Goal: Navigation & Orientation: Find specific page/section

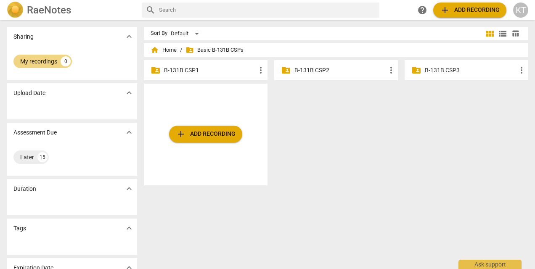
click at [216, 50] on span "folder_shared Basic B-131B CSPs" at bounding box center [215, 50] width 58 height 8
click at [183, 72] on p "B-131B CSP1" at bounding box center [210, 70] width 92 height 9
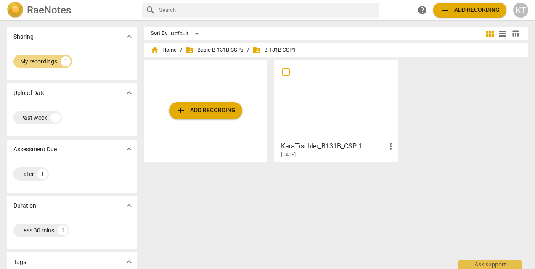
click at [225, 52] on span "folder_shared Basic B-131B CSPs" at bounding box center [215, 50] width 58 height 8
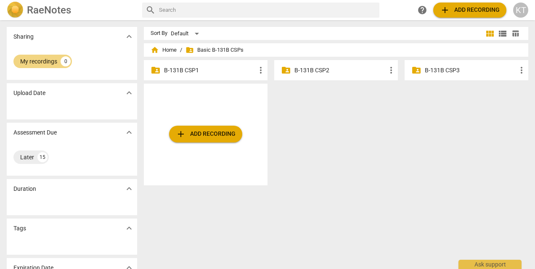
click at [182, 66] on p "B-131B CSP1" at bounding box center [210, 70] width 92 height 9
click at [192, 70] on p "B-131B CSP1" at bounding box center [210, 70] width 92 height 9
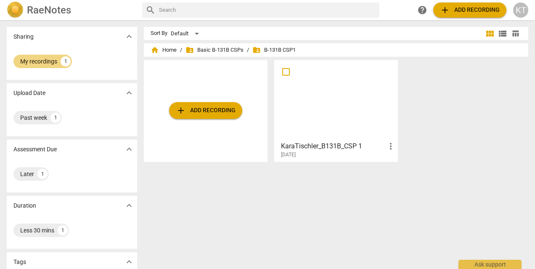
click at [166, 50] on span "home Home" at bounding box center [164, 50] width 26 height 8
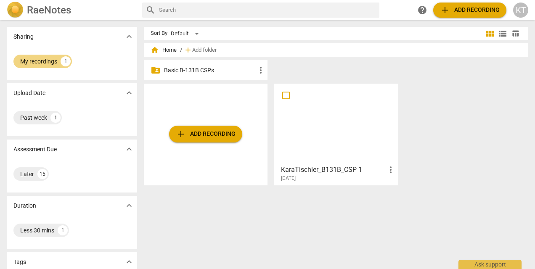
click at [185, 68] on p "Basic B-131B CSPs" at bounding box center [210, 70] width 92 height 9
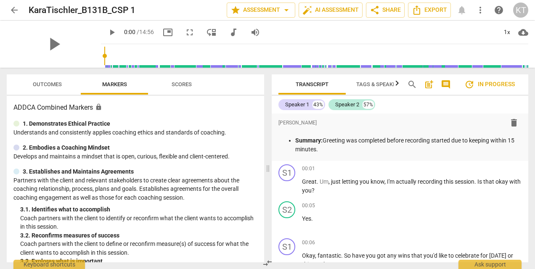
scroll to position [890, 0]
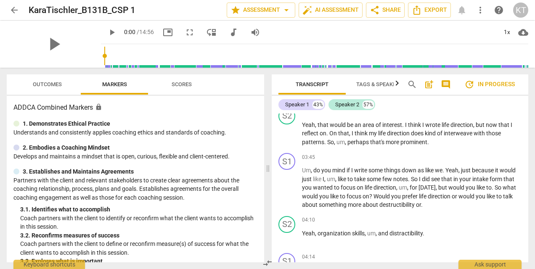
click at [12, 10] on span "arrow_back" at bounding box center [14, 10] width 10 height 10
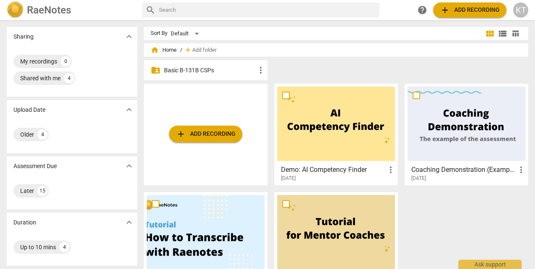
click at [210, 68] on p "Basic B-131B CSPs" at bounding box center [210, 70] width 92 height 9
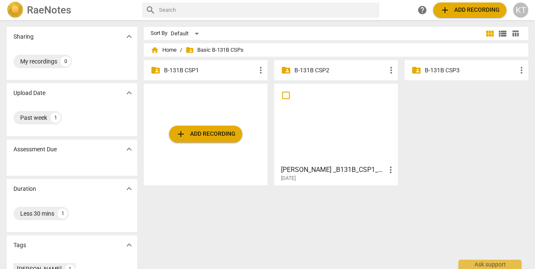
click at [173, 68] on p "B-131B CSP1" at bounding box center [210, 70] width 92 height 9
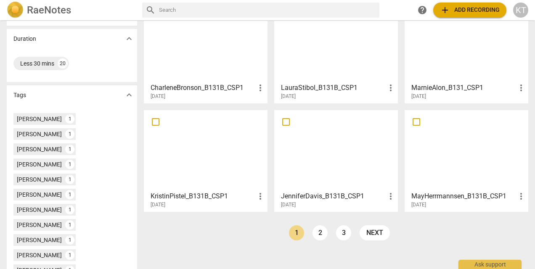
scroll to position [167, 0]
click at [321, 230] on link "2" at bounding box center [320, 233] width 15 height 15
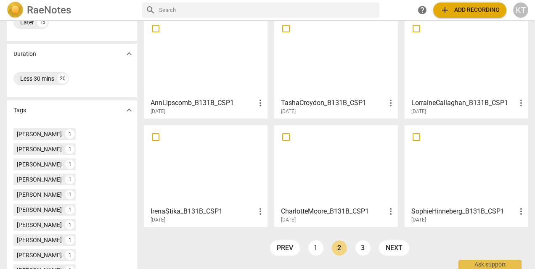
scroll to position [152, 0]
click at [359, 244] on link "3" at bounding box center [362, 247] width 15 height 15
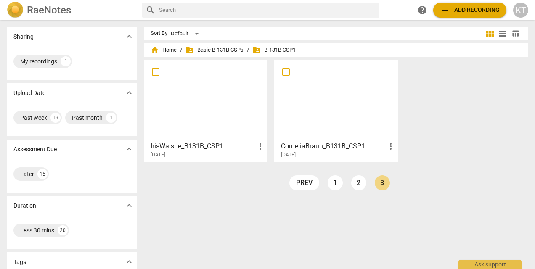
click at [328, 179] on link "1" at bounding box center [335, 182] width 15 height 15
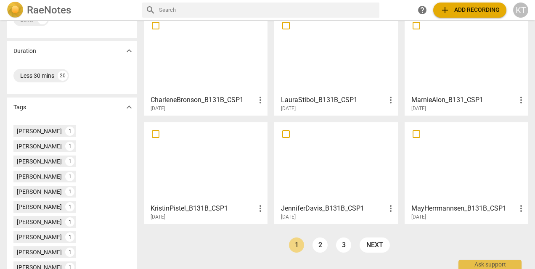
scroll to position [155, 0]
click at [320, 246] on link "2" at bounding box center [320, 244] width 15 height 15
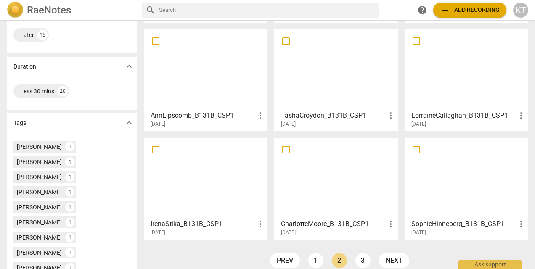
scroll to position [141, 0]
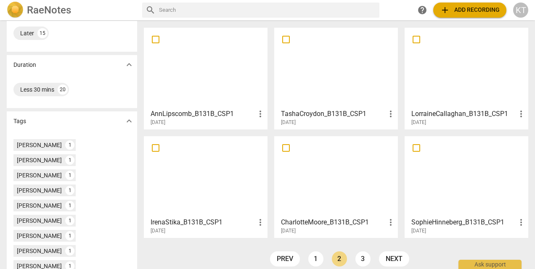
click at [359, 258] on link "3" at bounding box center [362, 259] width 15 height 15
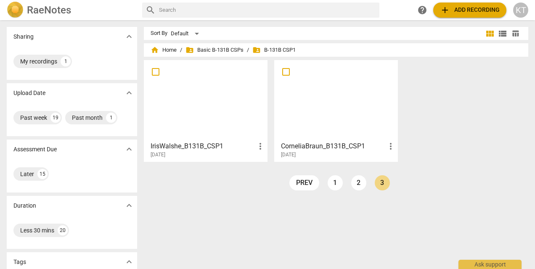
click at [333, 183] on link "1" at bounding box center [335, 182] width 15 height 15
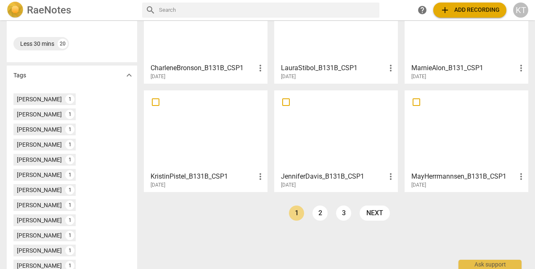
scroll to position [187, 0]
